Goal: Information Seeking & Learning: Learn about a topic

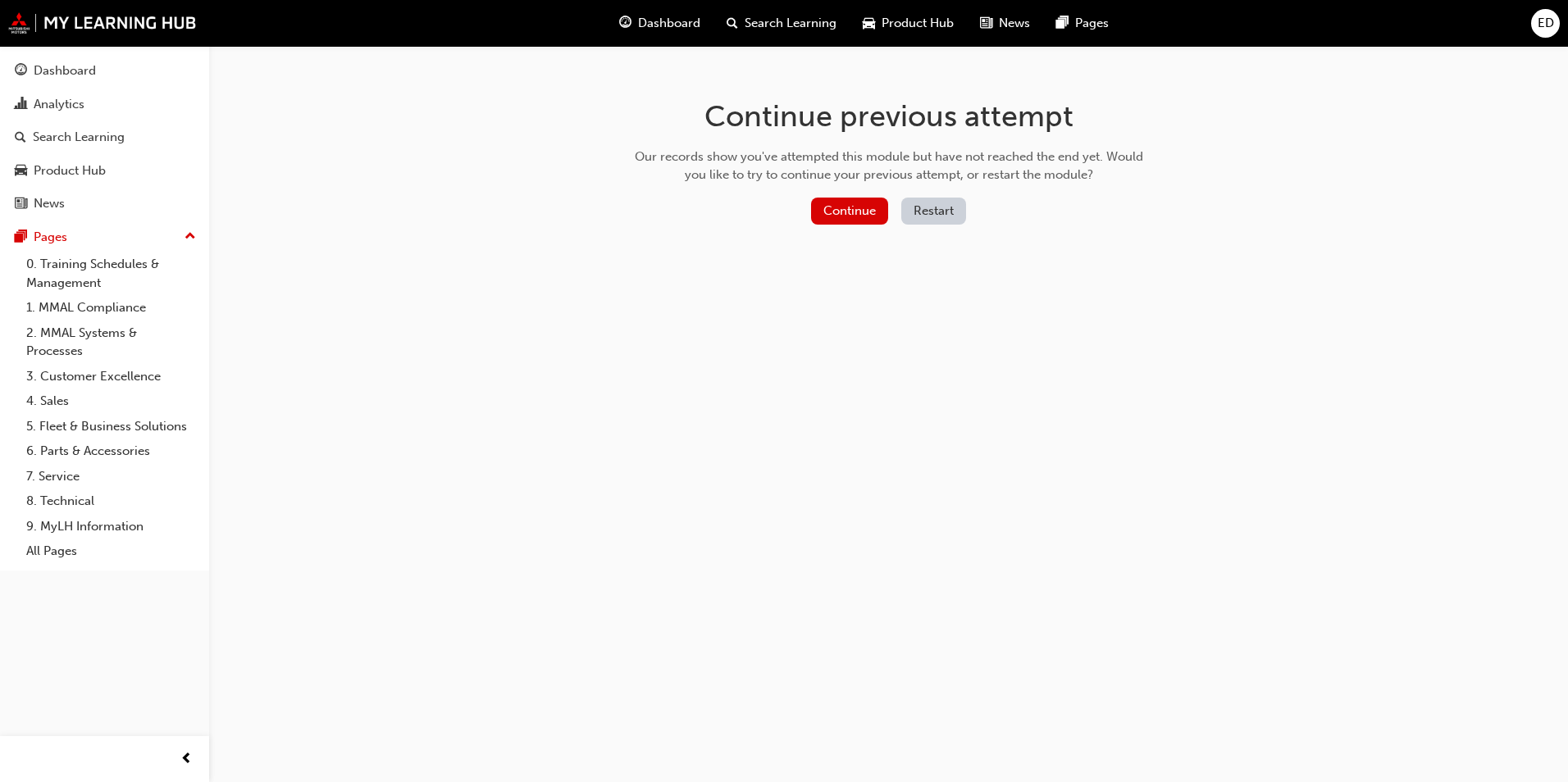
click at [928, 207] on button "Restart" at bounding box center [934, 211] width 65 height 27
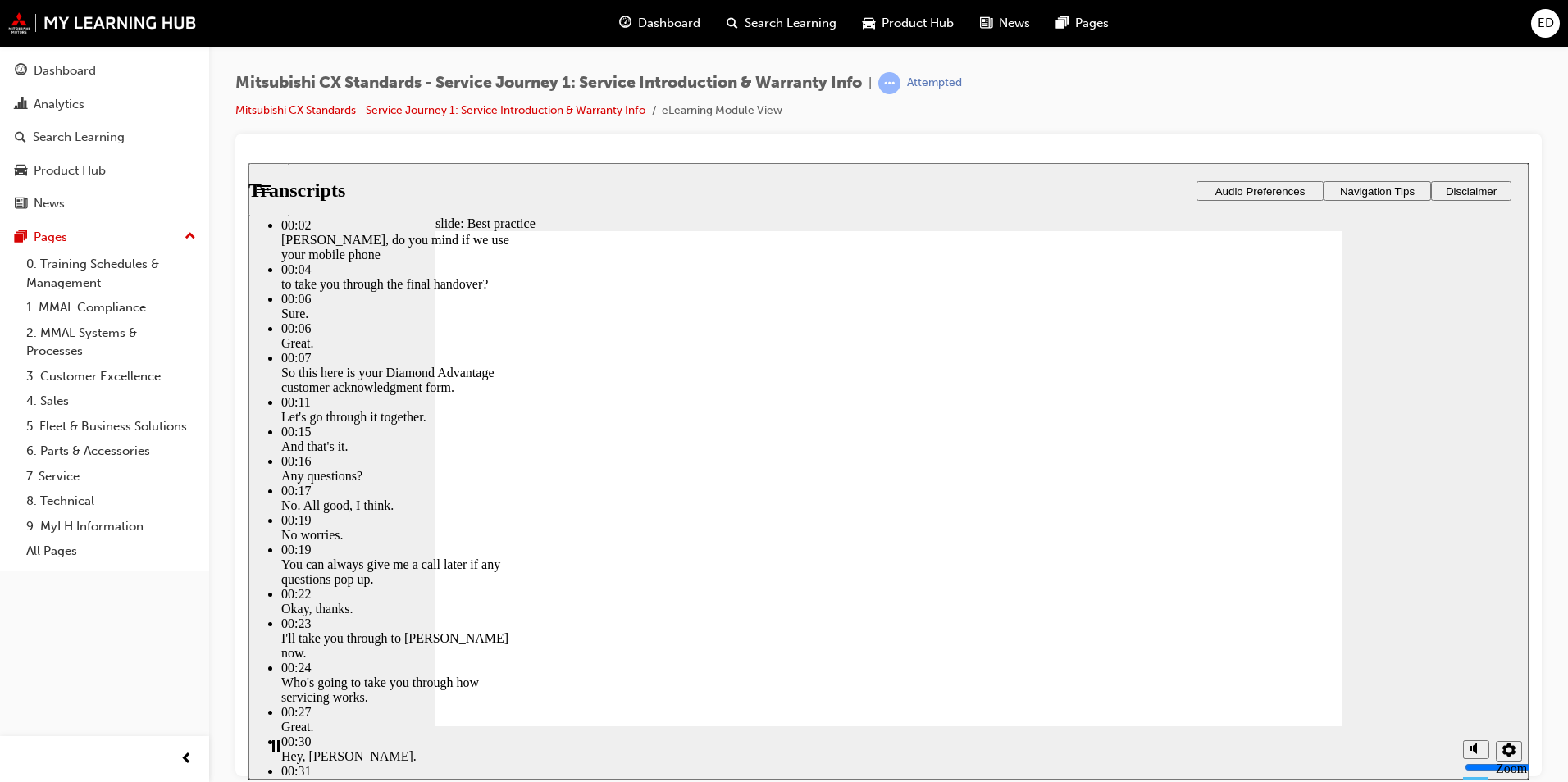
type input "159"
drag, startPoint x: 1241, startPoint y: 690, endPoint x: 1264, endPoint y: 687, distance: 23.2
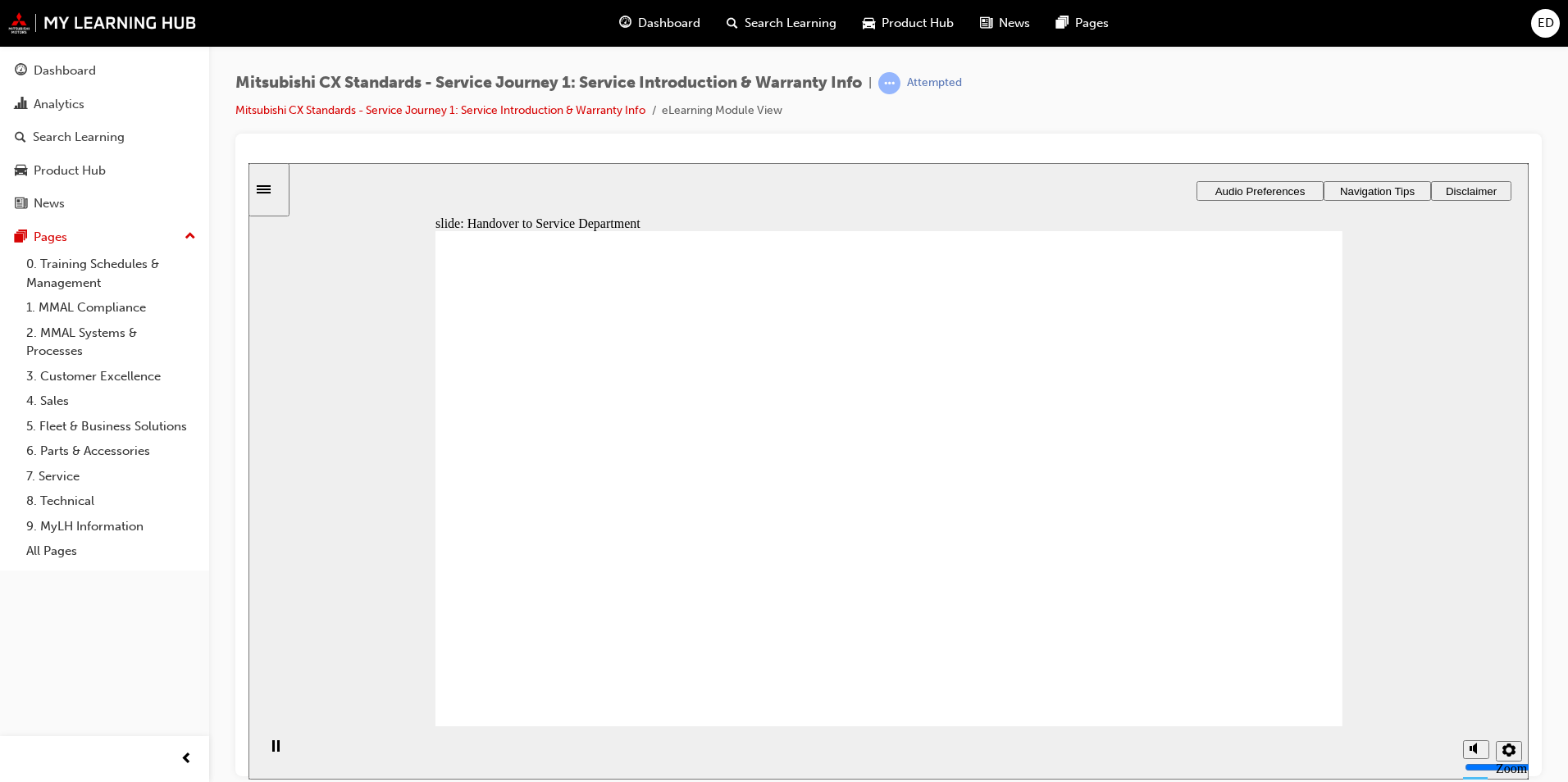
drag, startPoint x: 575, startPoint y: 538, endPoint x: 906, endPoint y: 402, distance: 357.9
drag, startPoint x: 554, startPoint y: 554, endPoint x: 862, endPoint y: 427, distance: 333.2
drag, startPoint x: 534, startPoint y: 538, endPoint x: 799, endPoint y: 492, distance: 269.0
drag, startPoint x: 553, startPoint y: 559, endPoint x: 874, endPoint y: 554, distance: 321.0
drag, startPoint x: 543, startPoint y: 535, endPoint x: 811, endPoint y: 592, distance: 274.0
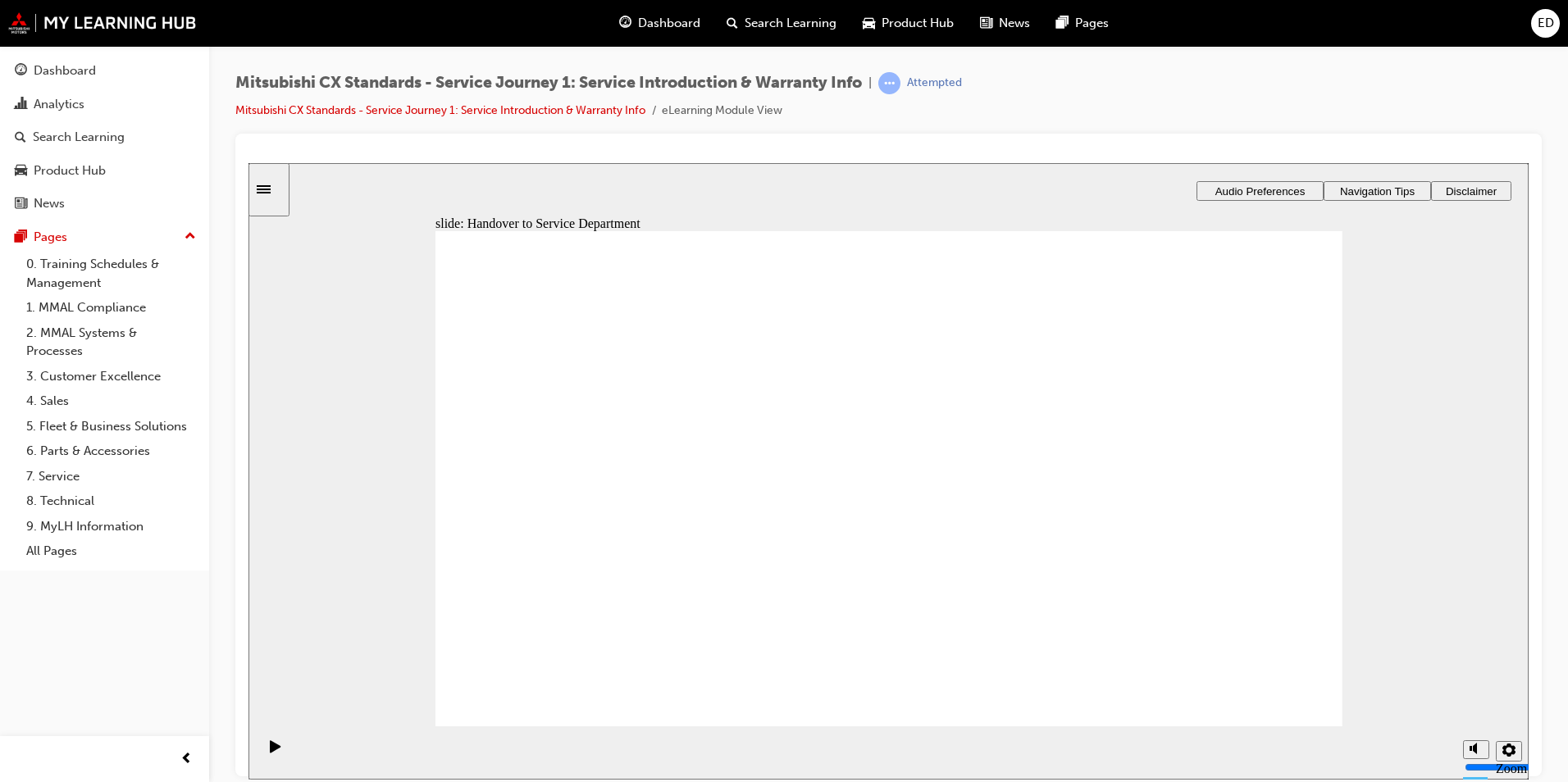
drag, startPoint x: 671, startPoint y: 605, endPoint x: 850, endPoint y: 640, distance: 182.4
checkbox input "true"
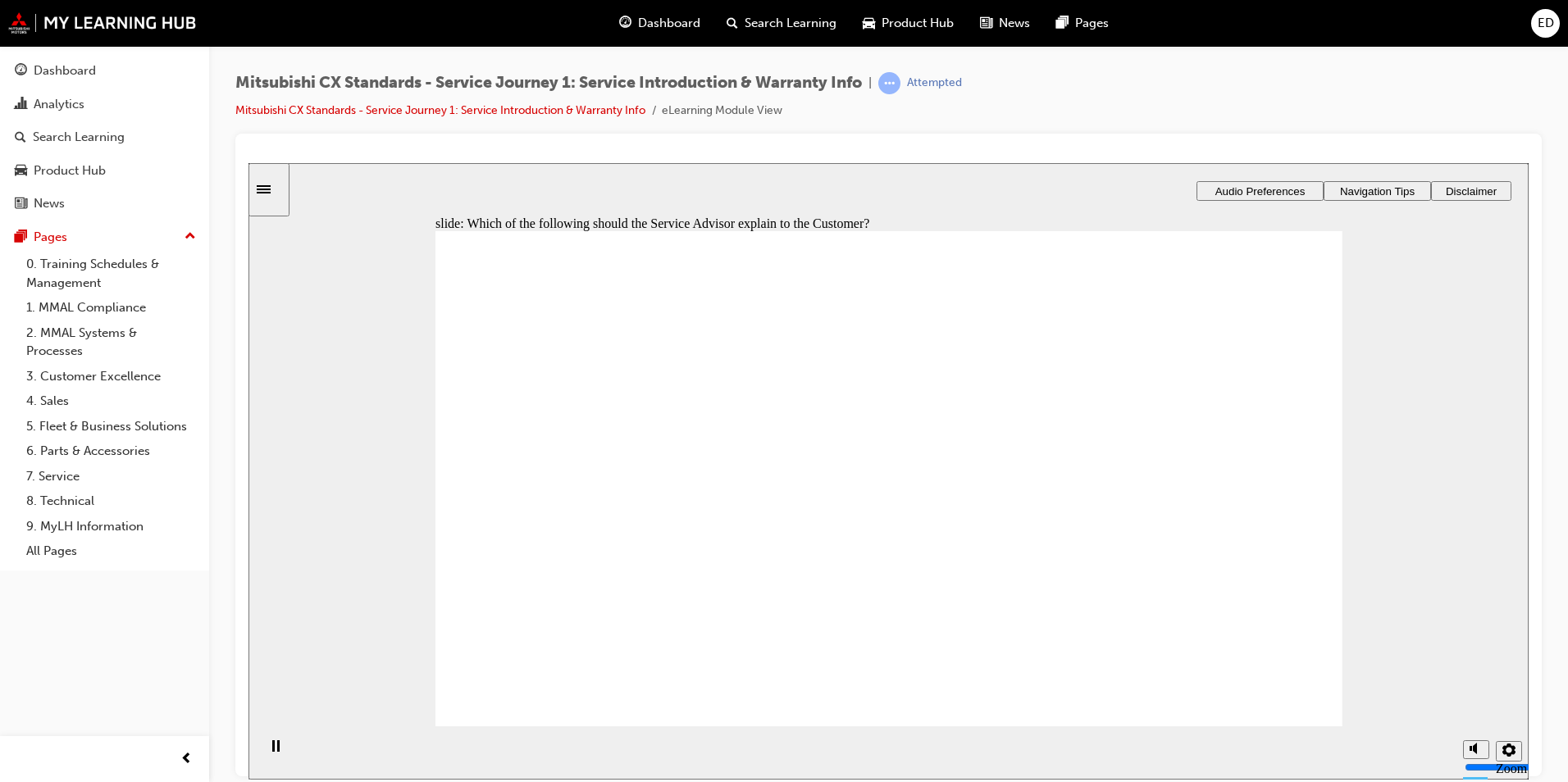
checkbox input "true"
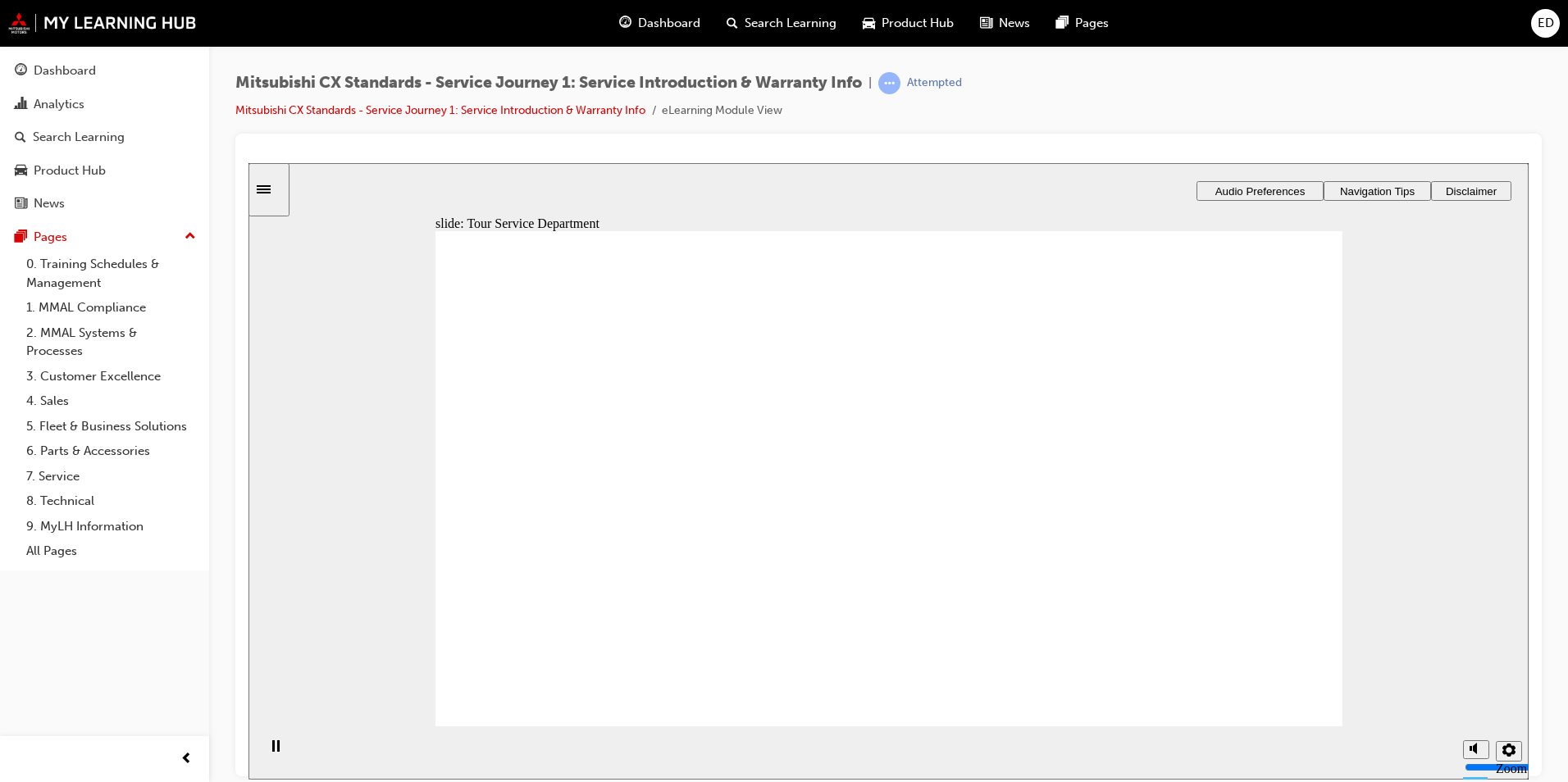
drag, startPoint x: 548, startPoint y: 535, endPoint x: 808, endPoint y: 409, distance: 288.9
drag, startPoint x: 538, startPoint y: 545, endPoint x: 773, endPoint y: 513, distance: 237.2
drag, startPoint x: 550, startPoint y: 545, endPoint x: 765, endPoint y: 558, distance: 215.4
drag, startPoint x: 559, startPoint y: 542, endPoint x: 846, endPoint y: 597, distance: 292.2
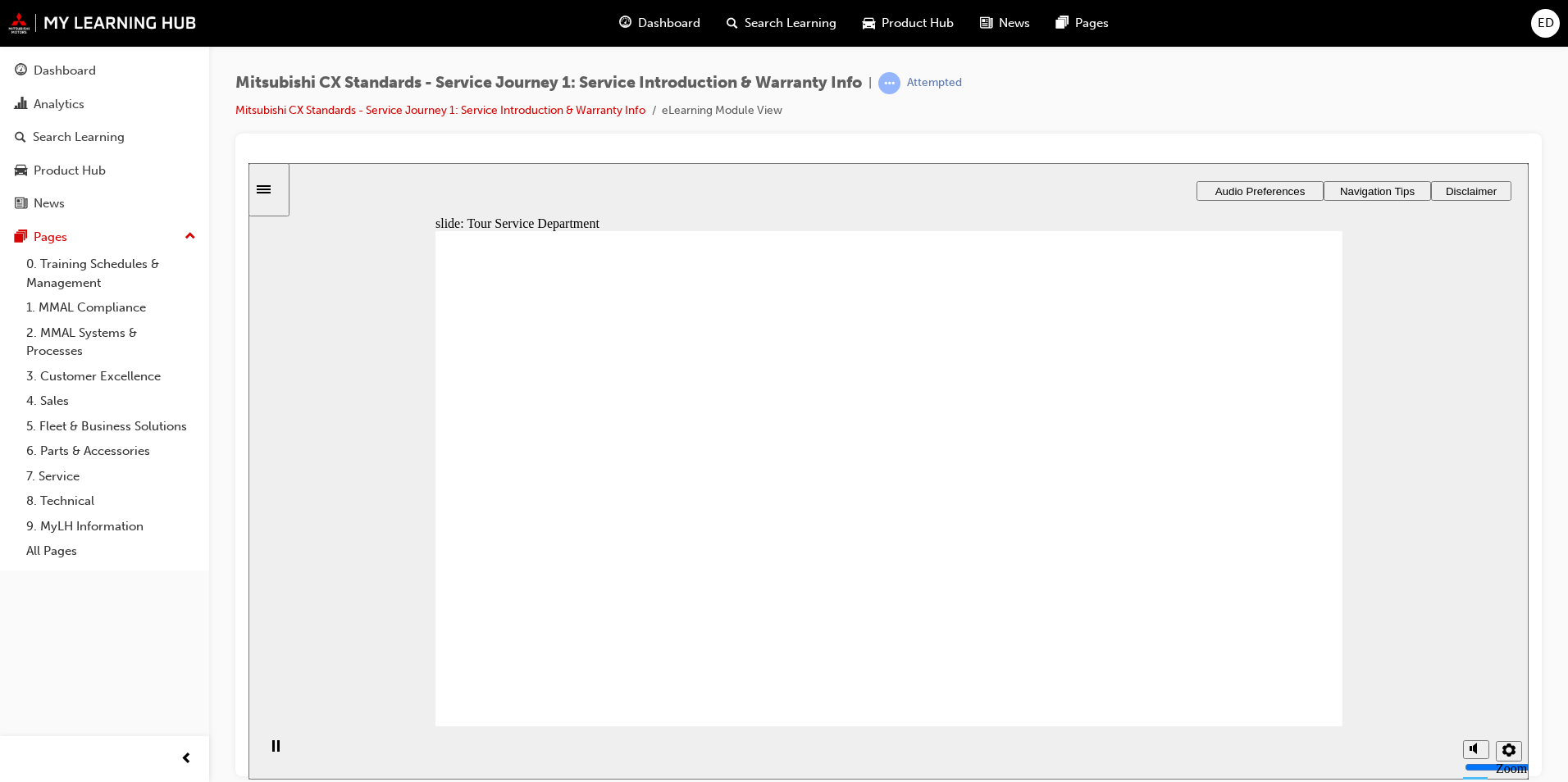
drag, startPoint x: 563, startPoint y: 546, endPoint x: 824, endPoint y: 423, distance: 288.5
drag, startPoint x: 541, startPoint y: 553, endPoint x: 1199, endPoint y: 456, distance: 665.1
drag, startPoint x: 561, startPoint y: 576, endPoint x: 852, endPoint y: 486, distance: 304.6
drag, startPoint x: 535, startPoint y: 551, endPoint x: 779, endPoint y: 526, distance: 245.3
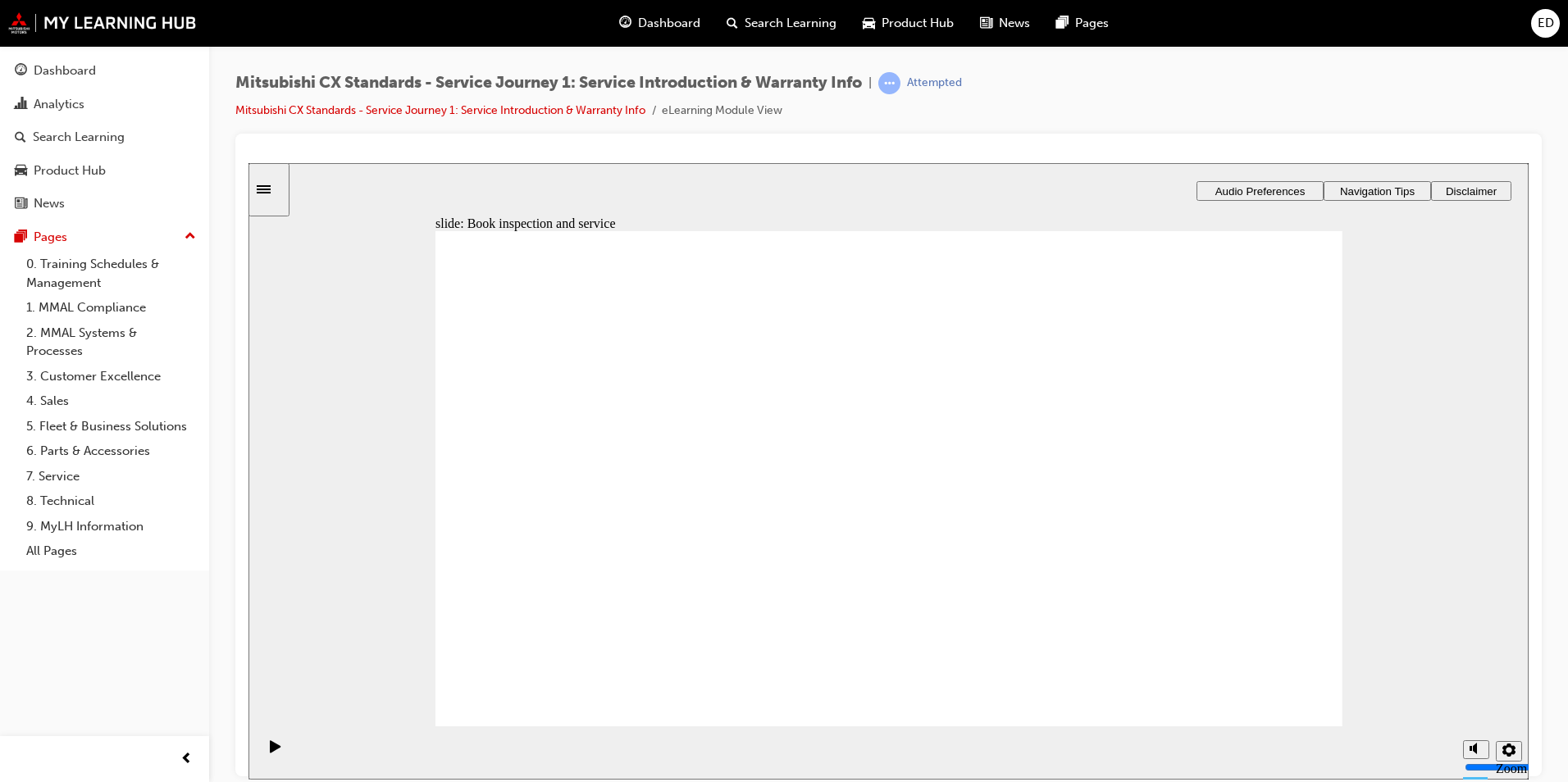
drag, startPoint x: 572, startPoint y: 552, endPoint x: 798, endPoint y: 589, distance: 229.0
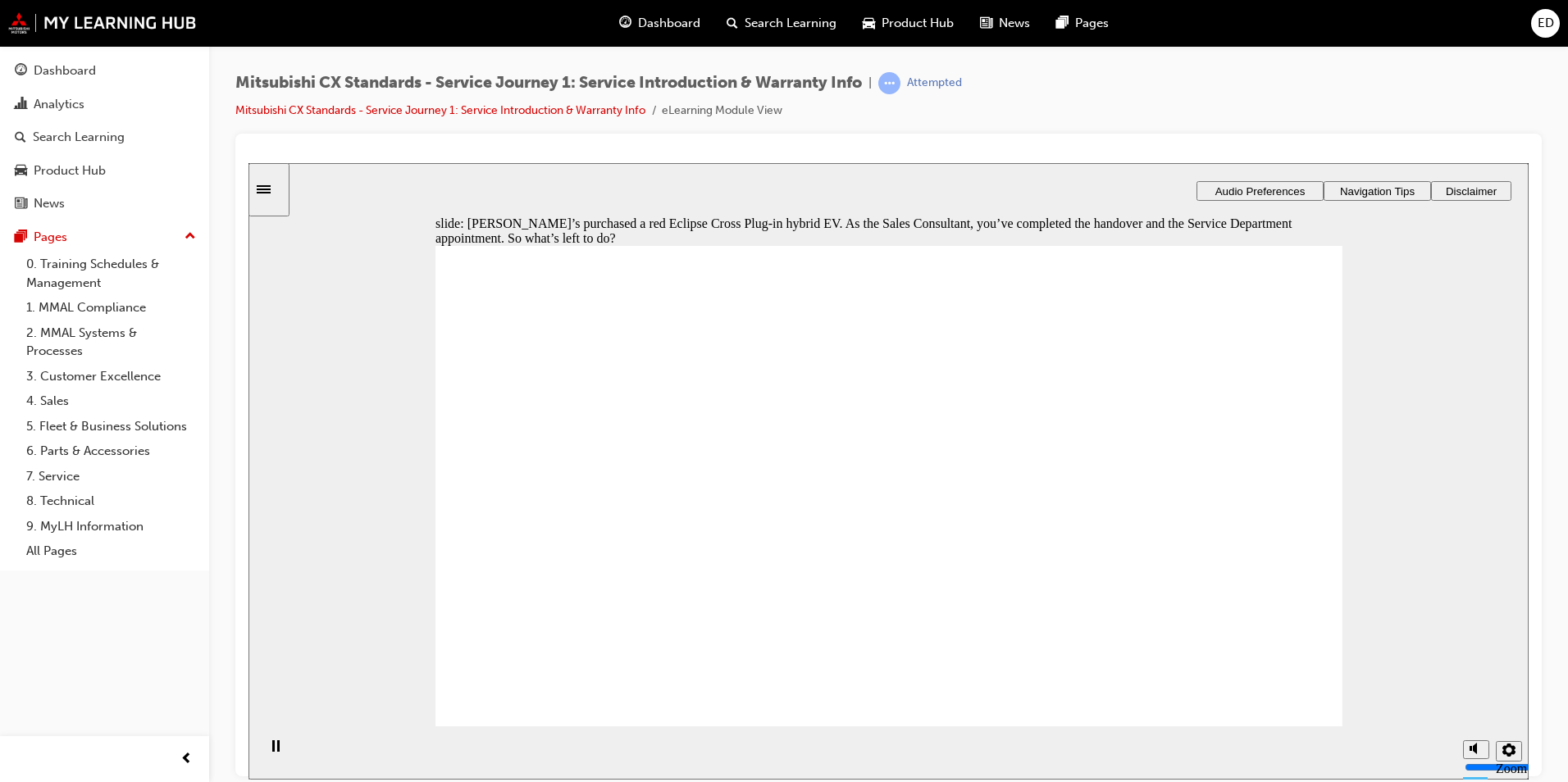
checkbox input "true"
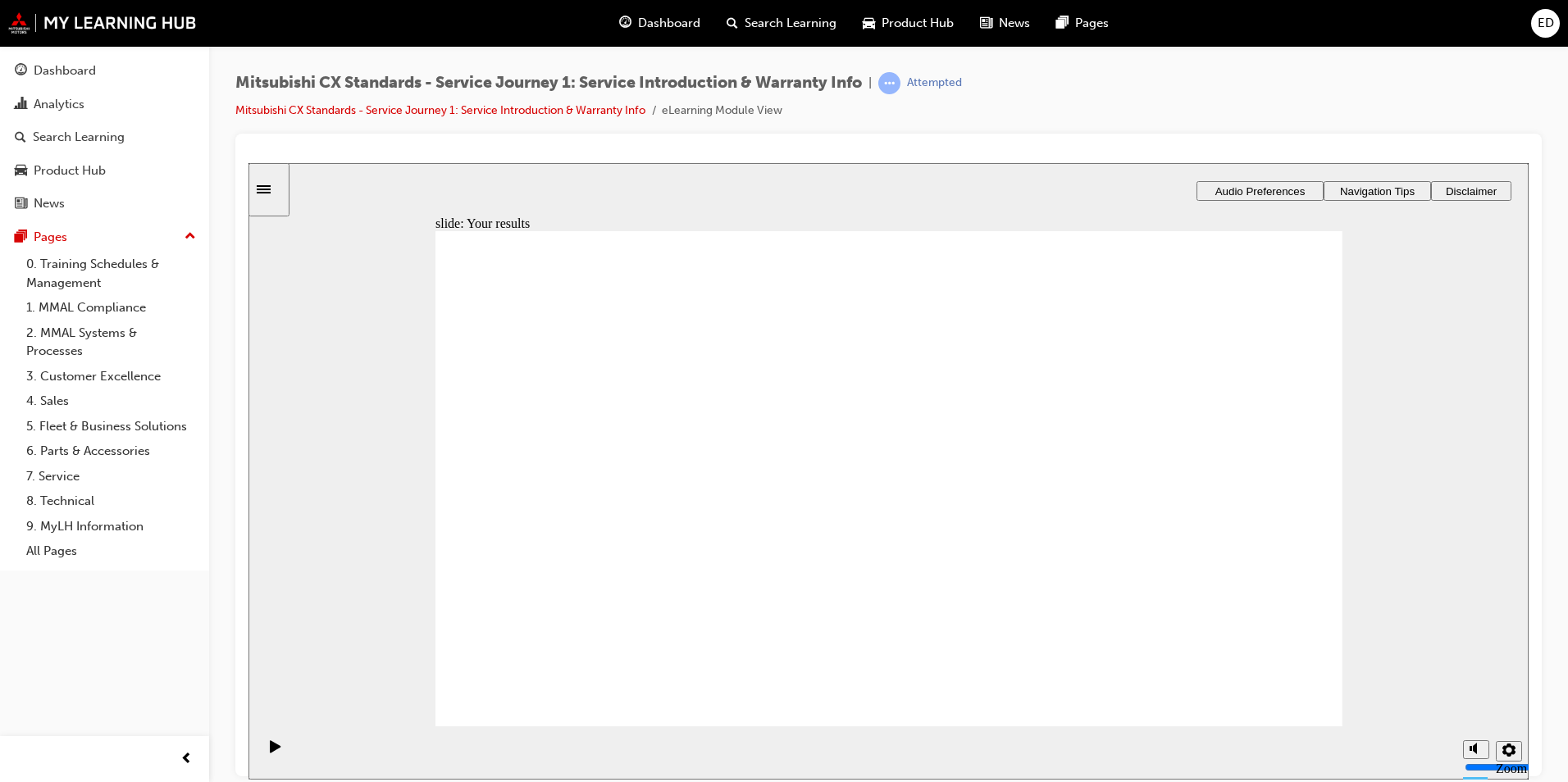
drag, startPoint x: 574, startPoint y: 547, endPoint x: 826, endPoint y: 412, distance: 285.9
drag, startPoint x: 582, startPoint y: 536, endPoint x: 1175, endPoint y: 400, distance: 608.4
drag, startPoint x: 600, startPoint y: 551, endPoint x: 798, endPoint y: 481, distance: 210.0
drag, startPoint x: 514, startPoint y: 551, endPoint x: 816, endPoint y: 537, distance: 302.3
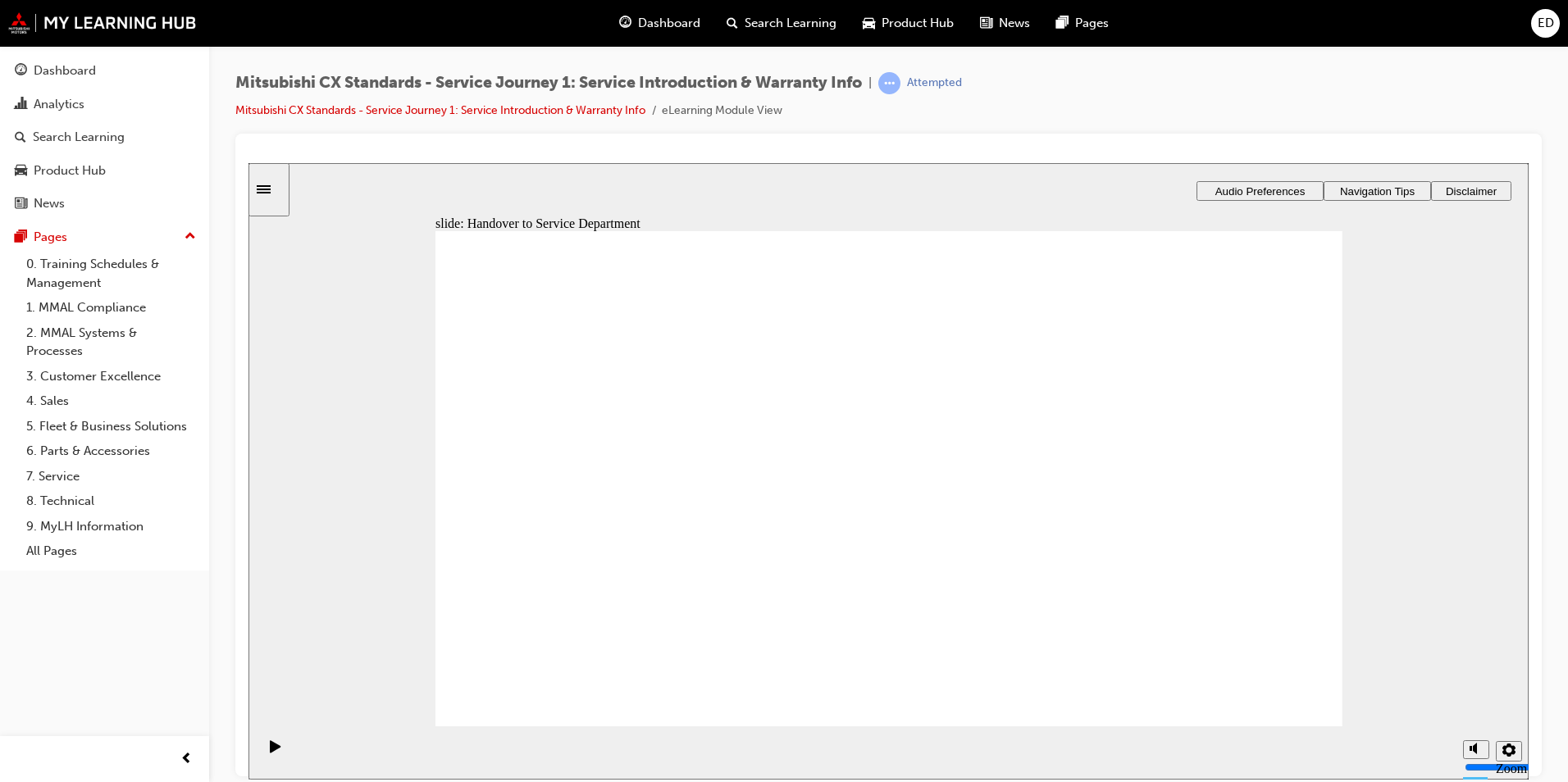
drag, startPoint x: 527, startPoint y: 542, endPoint x: 1103, endPoint y: 456, distance: 582.4
drag, startPoint x: 723, startPoint y: 551, endPoint x: 773, endPoint y: 551, distance: 50.0
drag, startPoint x: 1246, startPoint y: 701, endPoint x: 1262, endPoint y: 687, distance: 21.3
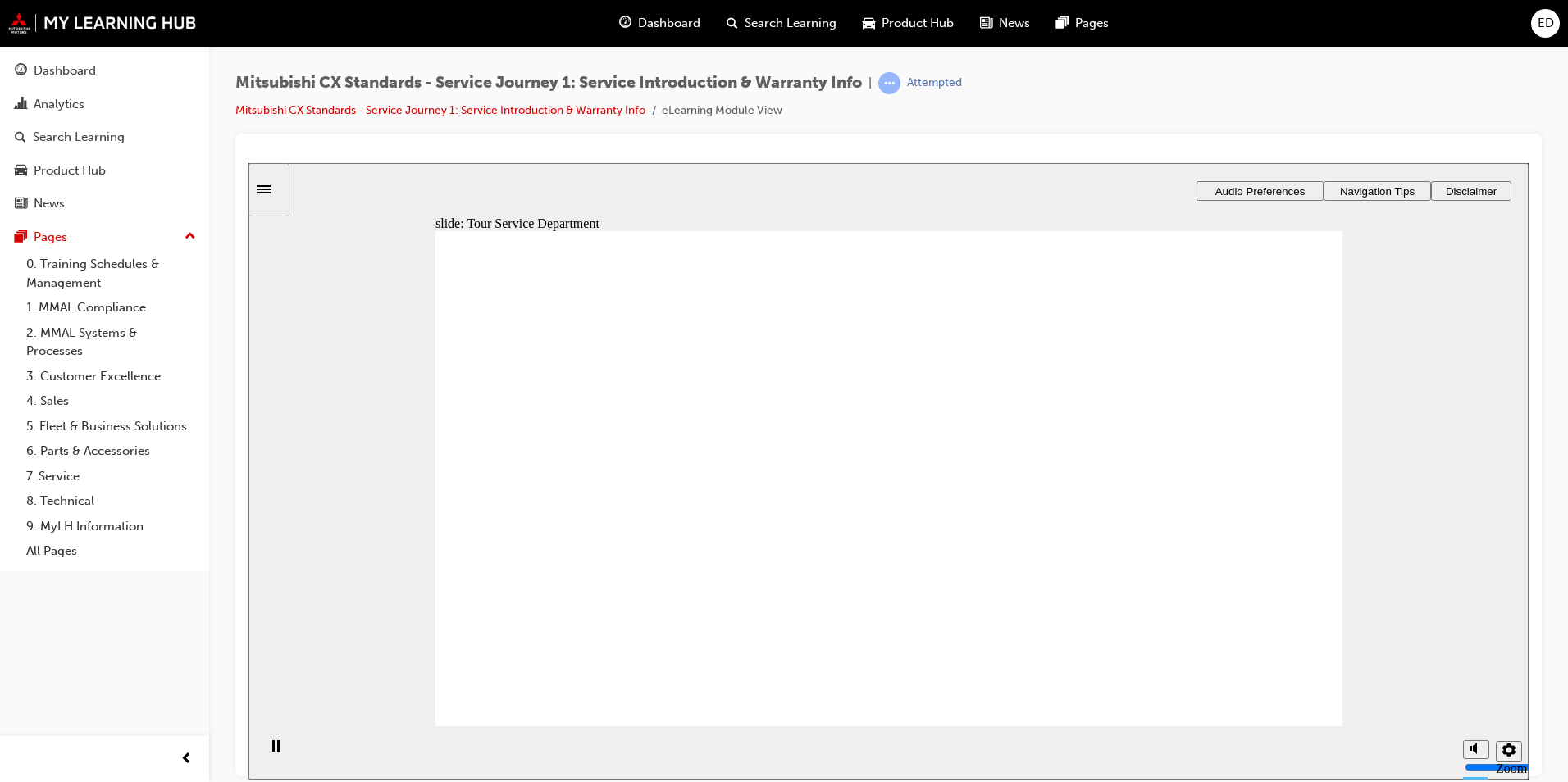
drag, startPoint x: 589, startPoint y: 582, endPoint x: 1174, endPoint y: 458, distance: 598.0
drag, startPoint x: 554, startPoint y: 548, endPoint x: 840, endPoint y: 455, distance: 300.7
drag, startPoint x: 524, startPoint y: 548, endPoint x: 779, endPoint y: 478, distance: 264.4
drag, startPoint x: 504, startPoint y: 548, endPoint x: 1148, endPoint y: 511, distance: 645.1
drag, startPoint x: 656, startPoint y: 540, endPoint x: 1171, endPoint y: 512, distance: 515.8
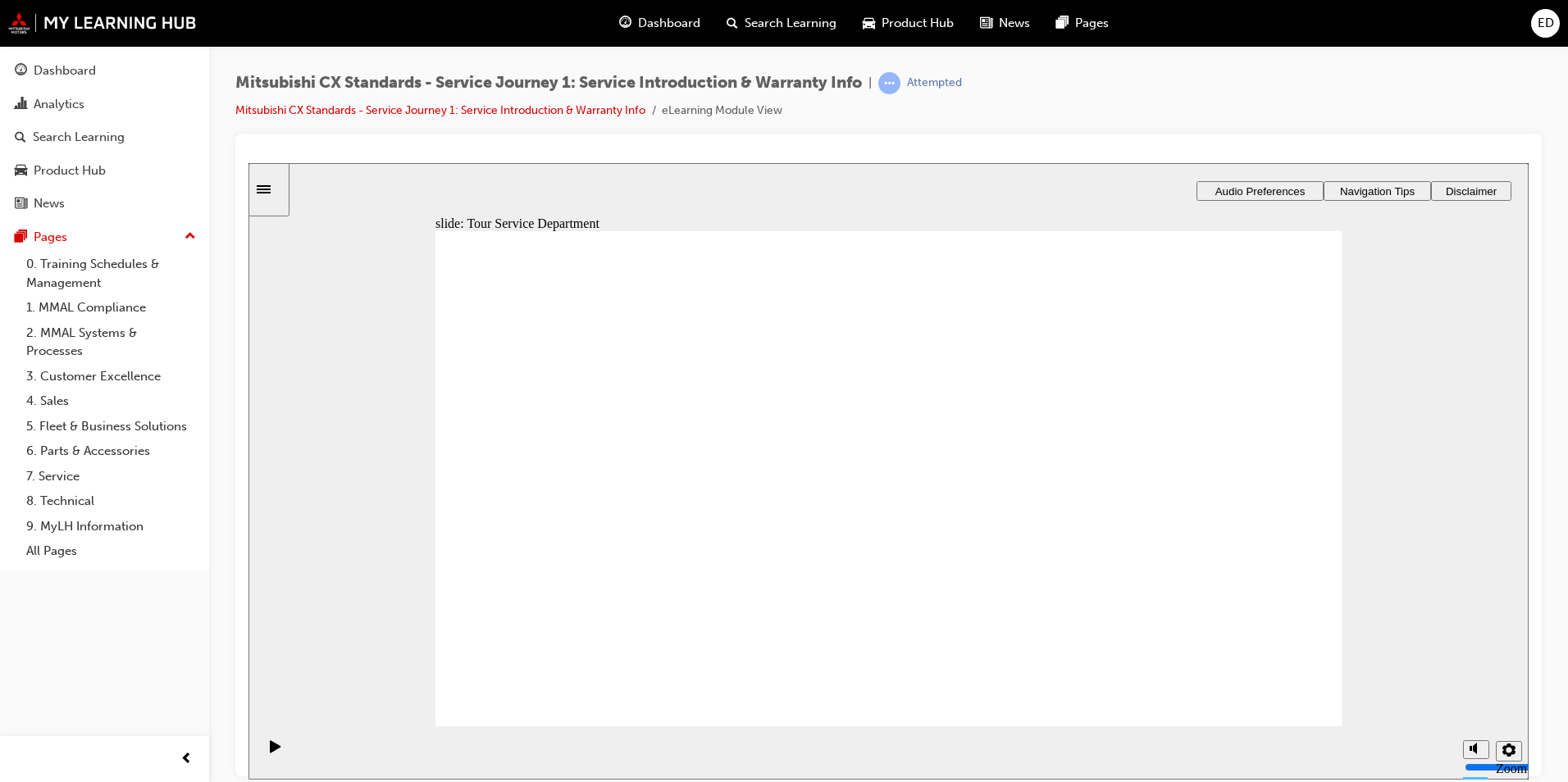
drag, startPoint x: 568, startPoint y: 553, endPoint x: 801, endPoint y: 457, distance: 252.0
drag, startPoint x: 559, startPoint y: 550, endPoint x: 1121, endPoint y: 429, distance: 574.9
drag, startPoint x: 558, startPoint y: 550, endPoint x: 783, endPoint y: 487, distance: 233.7
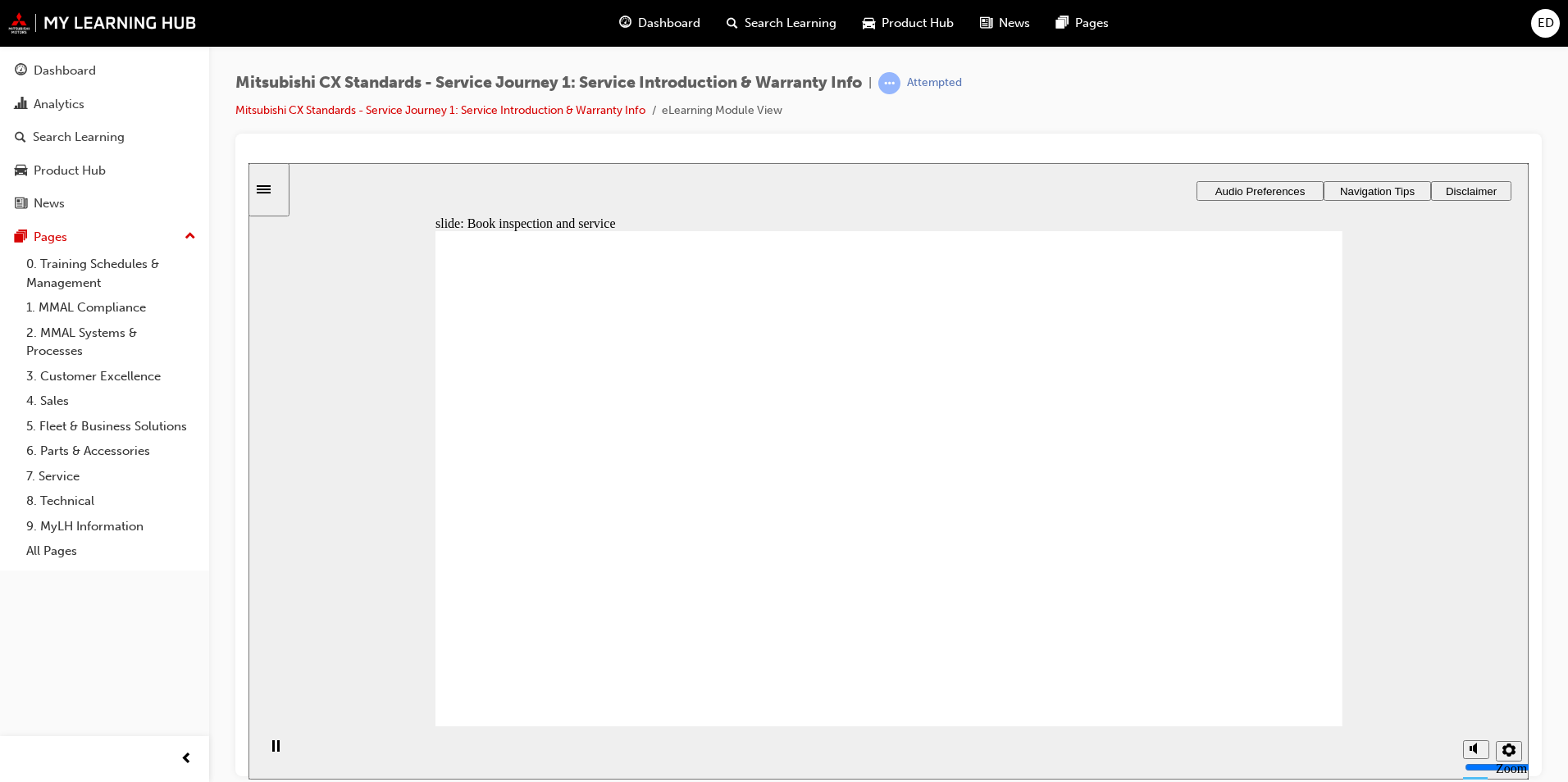
drag, startPoint x: 533, startPoint y: 550, endPoint x: 1051, endPoint y: 516, distance: 519.1
drag, startPoint x: 563, startPoint y: 550, endPoint x: 843, endPoint y: 529, distance: 280.8
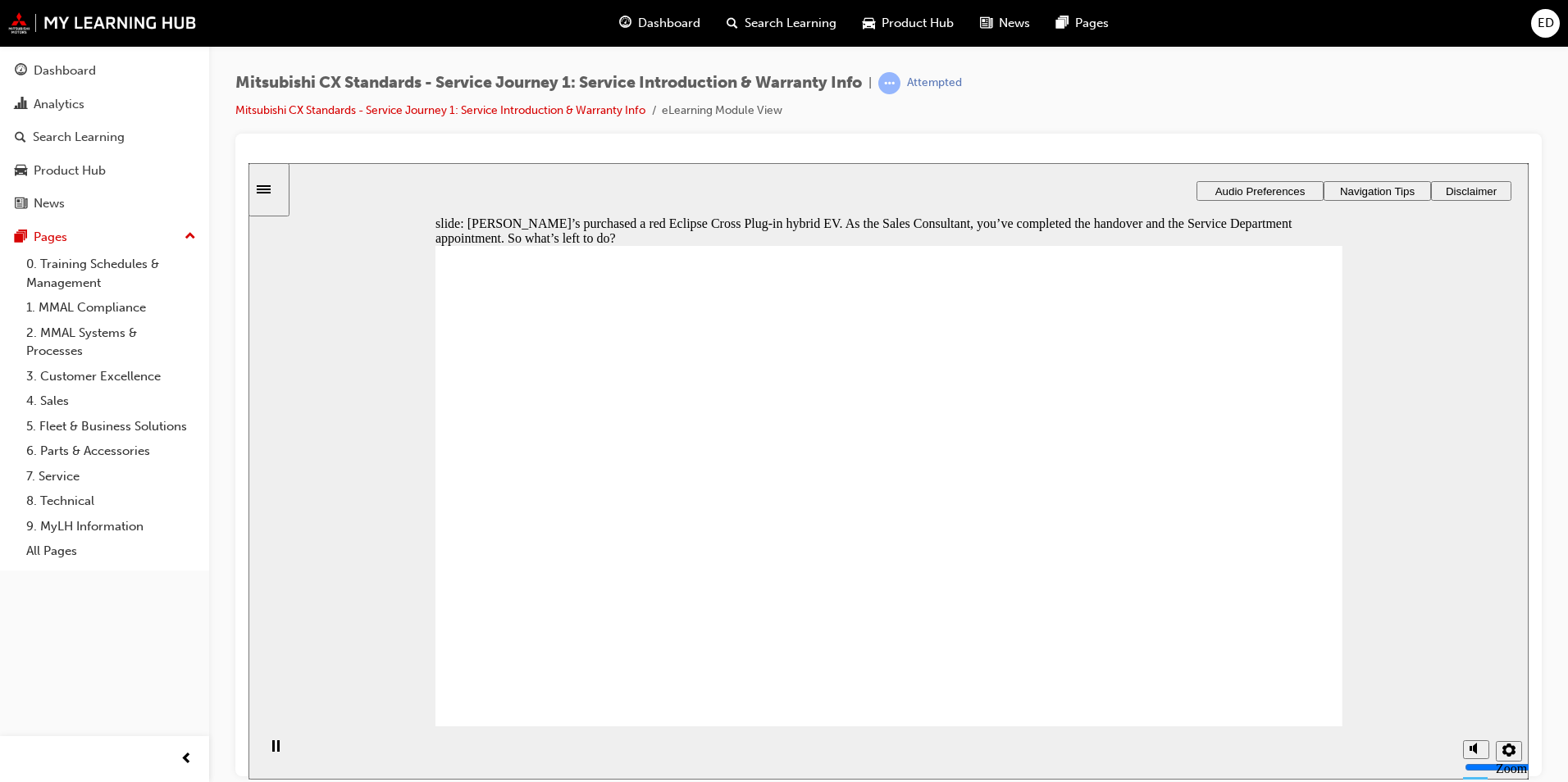
checkbox input "true"
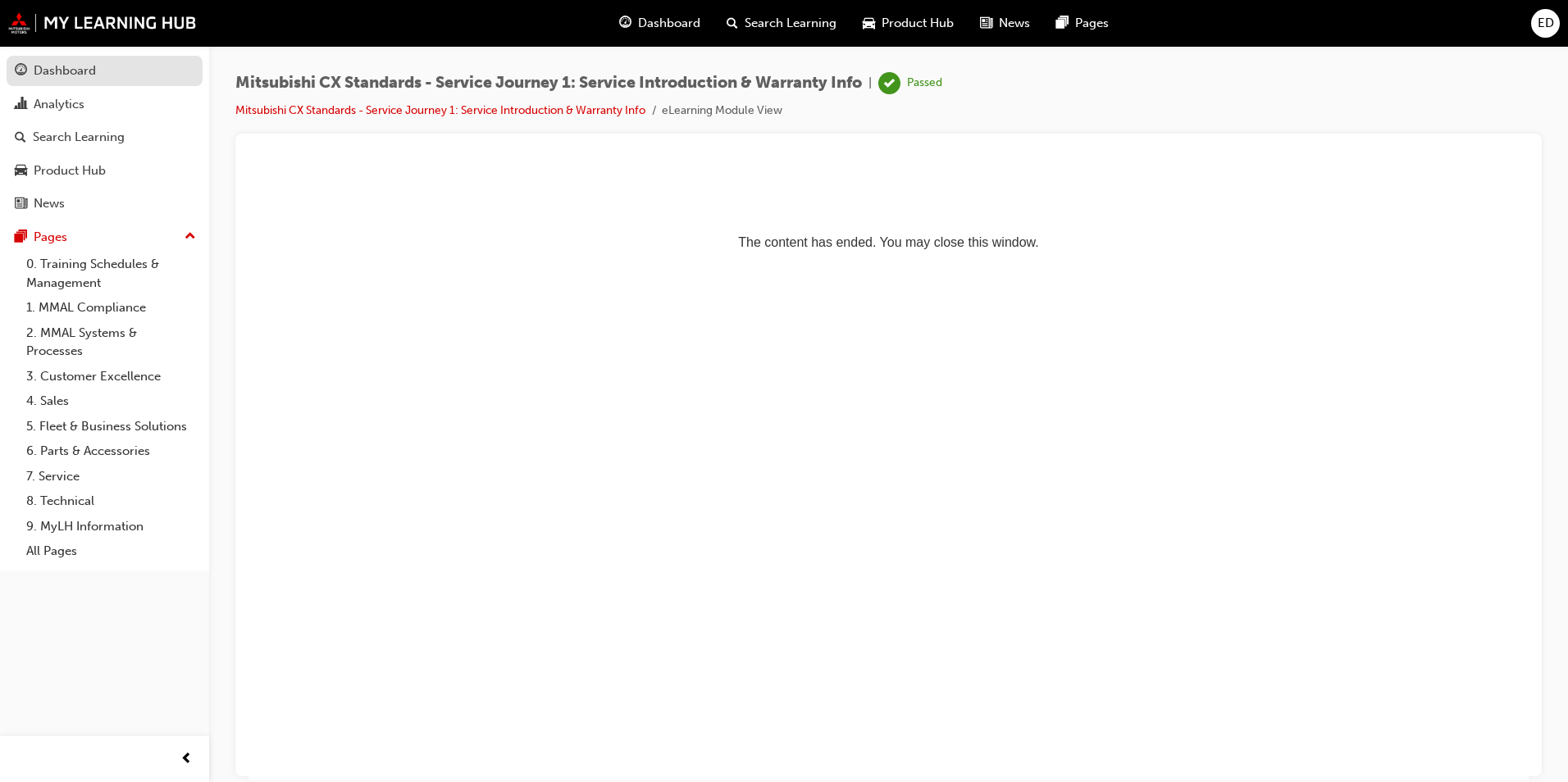
click at [76, 76] on div "Dashboard" at bounding box center [64, 70] width 62 height 19
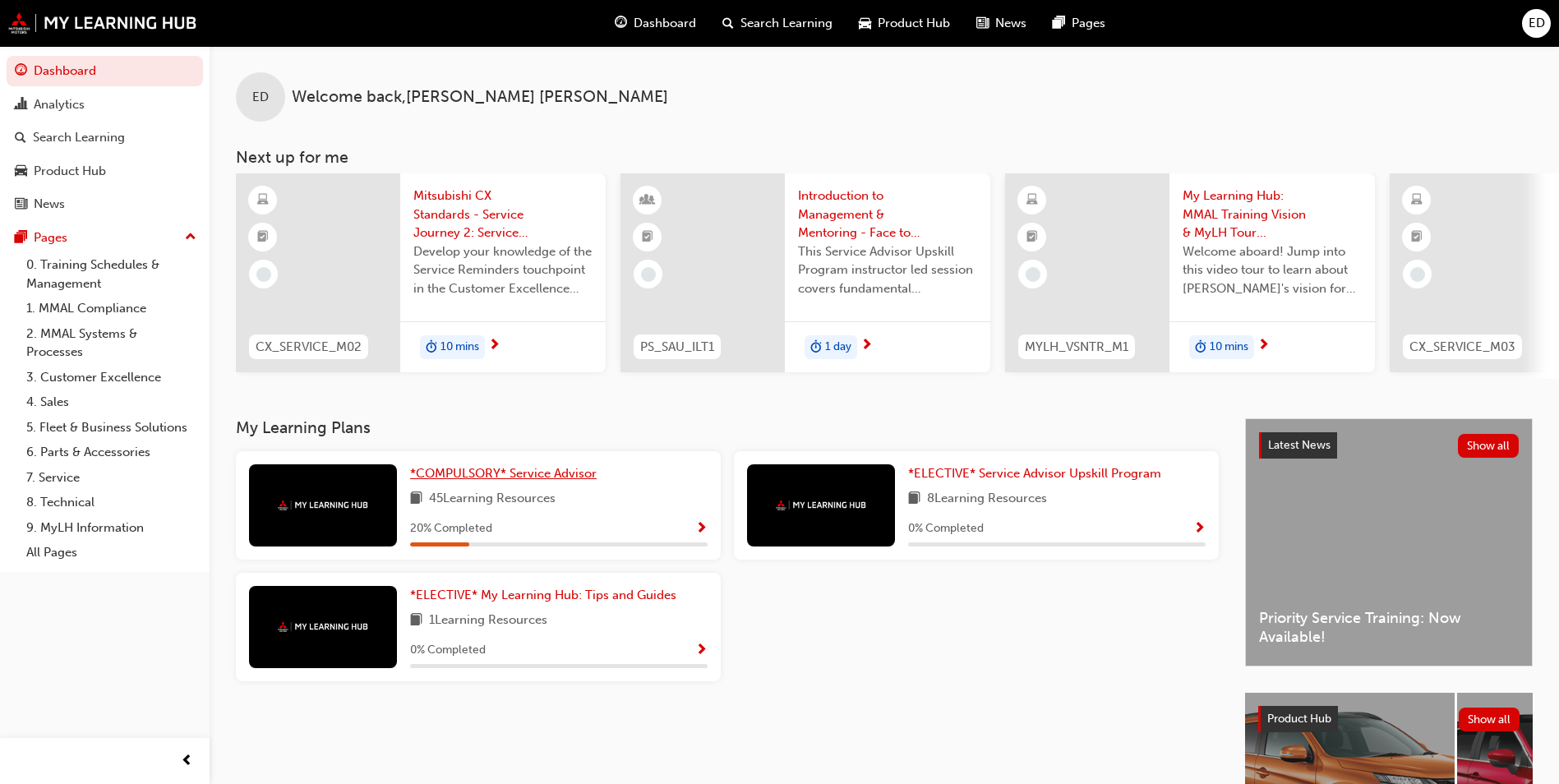
click at [458, 481] on span "*COMPULSORY* Service Advisor" at bounding box center [504, 473] width 186 height 14
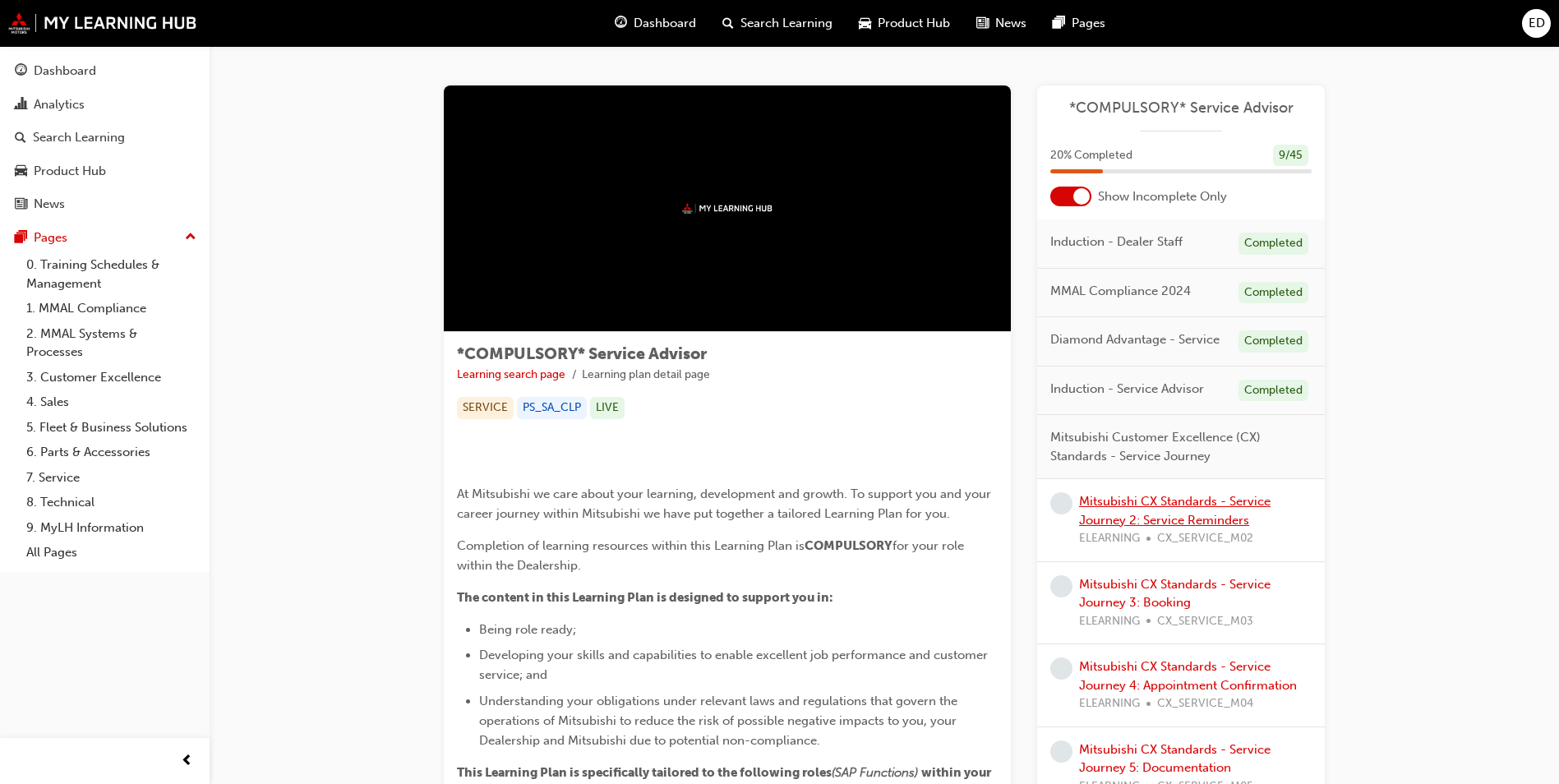
click at [1177, 501] on link "Mitsubishi CX Standards - Service Journey 2: Service Reminders" at bounding box center [1176, 510] width 192 height 33
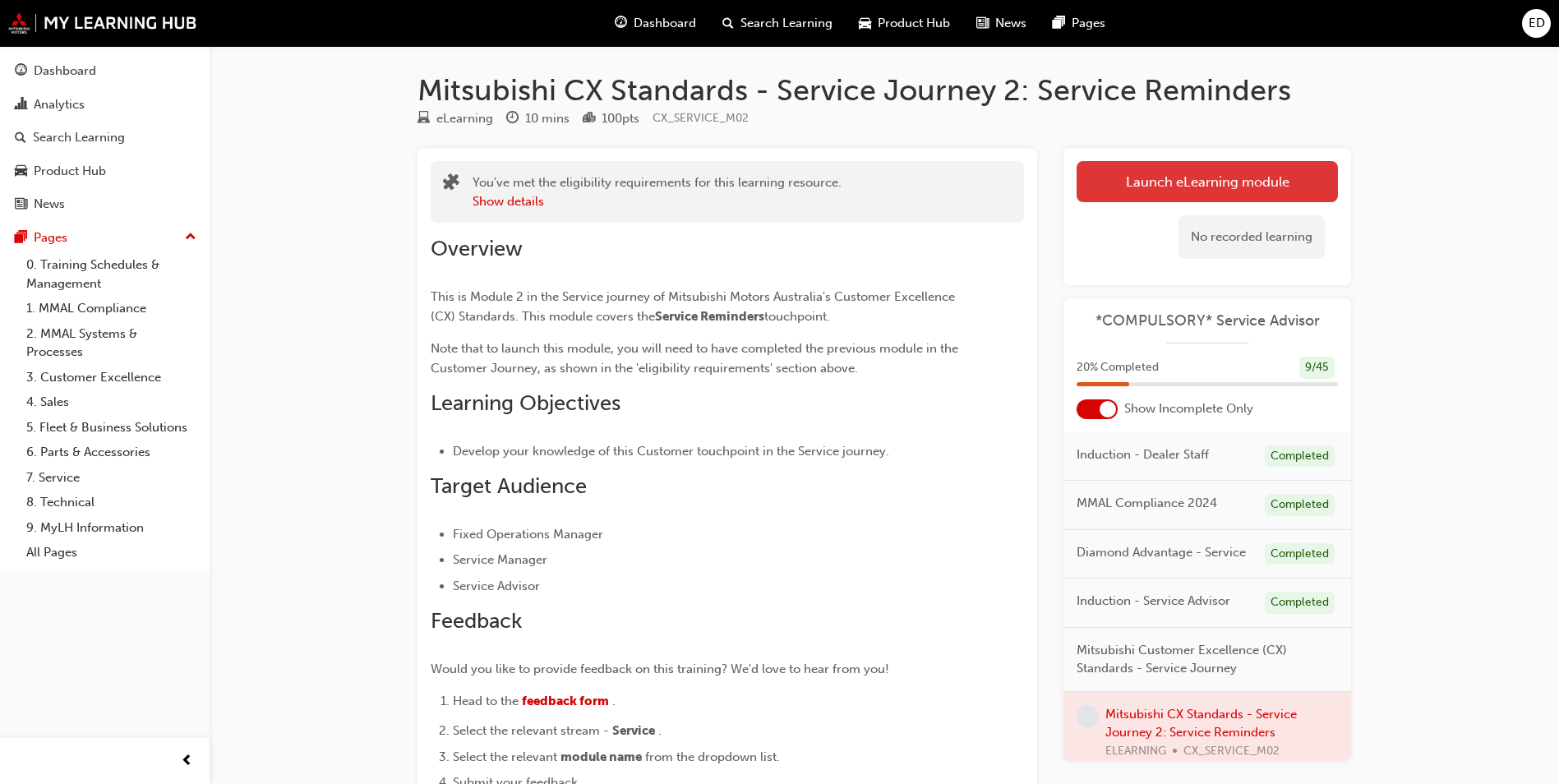
click at [1186, 189] on link "Launch eLearning module" at bounding box center [1207, 181] width 261 height 41
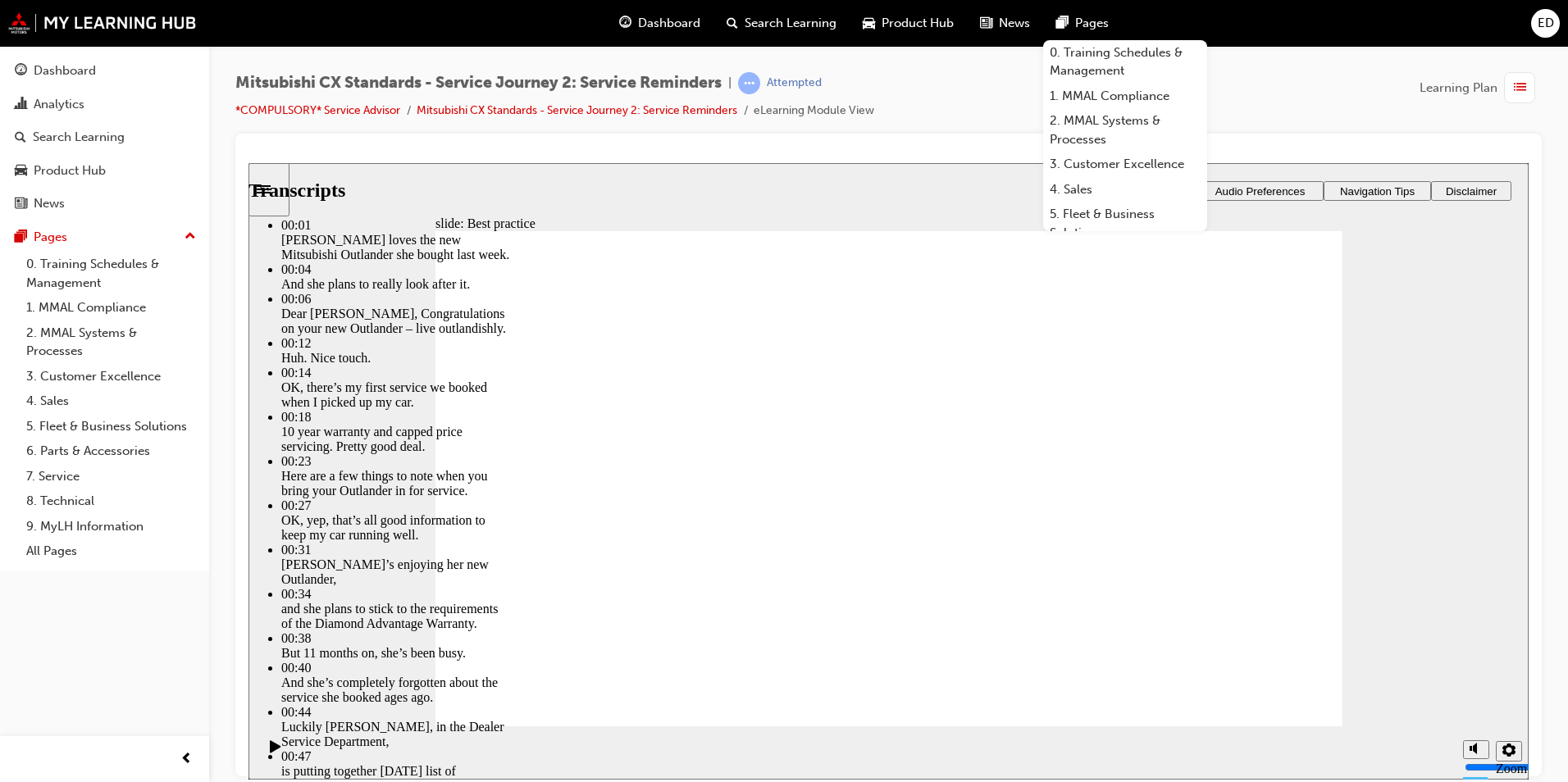
type input "149"
